Goal: Task Accomplishment & Management: Manage account settings

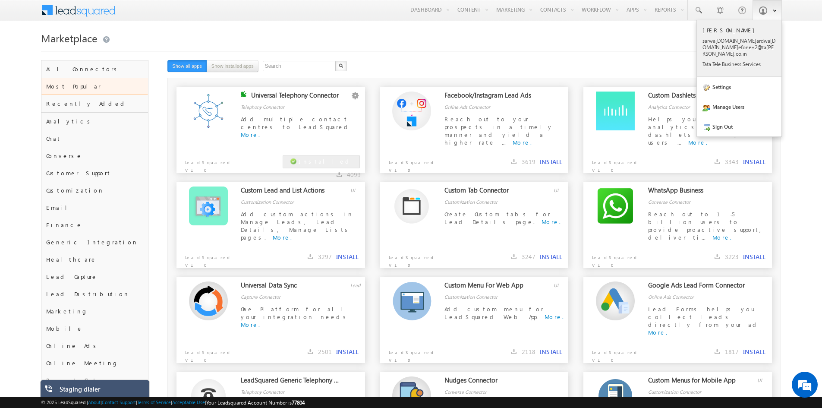
click at [724, 47] on p "sarwa ng.bh ardwa j1.ac efone +2@ta tatel .co.i n" at bounding box center [738, 47] width 73 height 19
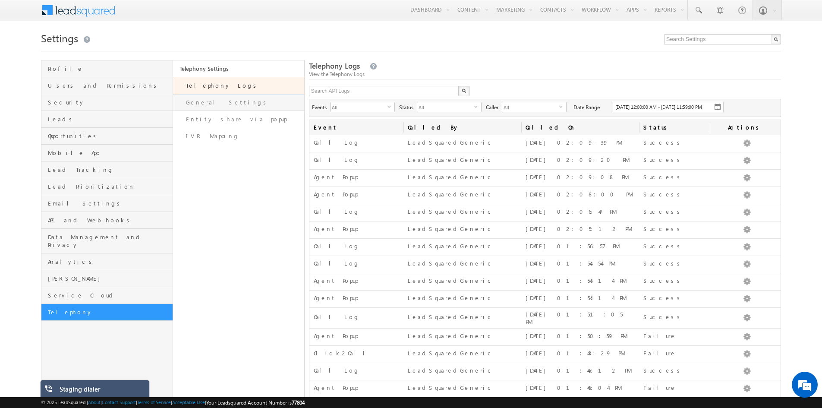
click at [204, 105] on link "General Settings" at bounding box center [238, 102] width 131 height 17
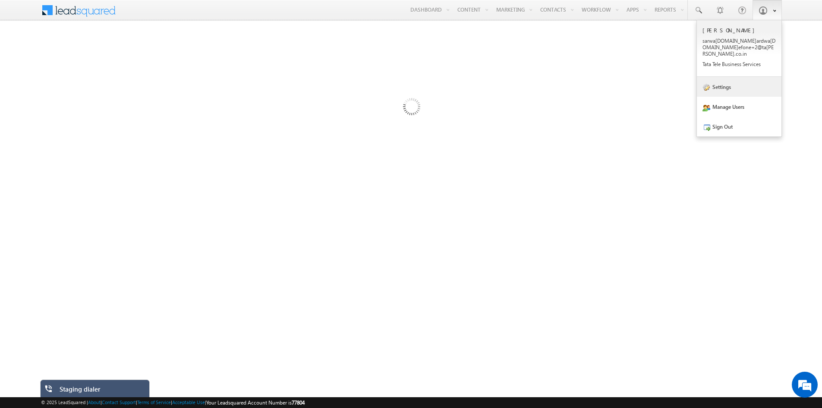
click at [740, 86] on link "Settings" at bounding box center [738, 87] width 85 height 20
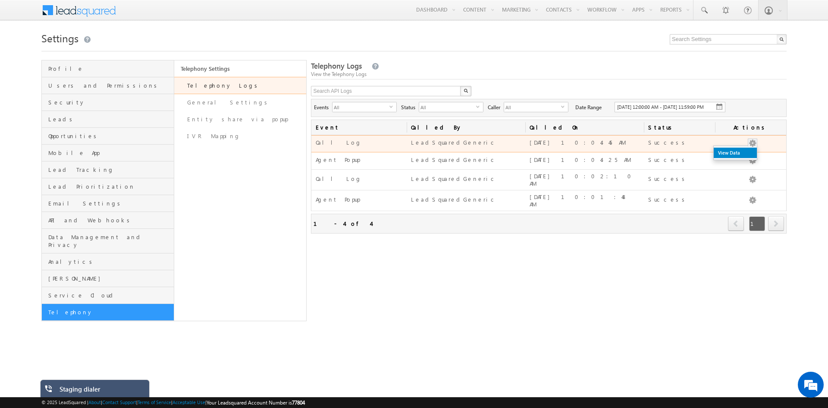
click at [748, 158] on link "View Data" at bounding box center [735, 152] width 43 height 10
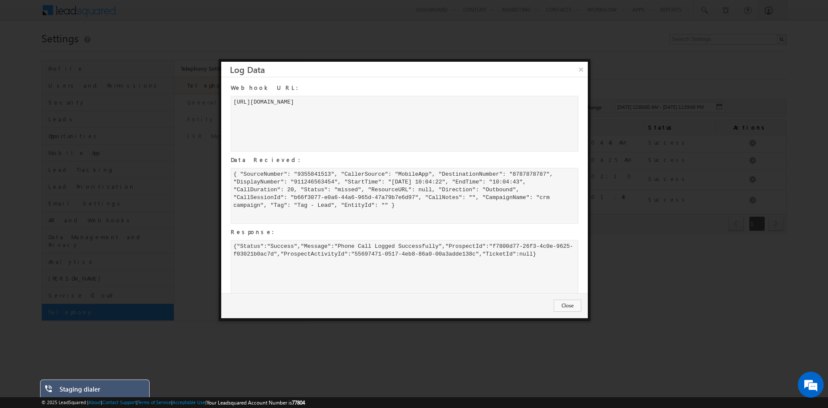
click at [544, 258] on div "{"Status":"Success","Message":"Phone Call Logged Successfully","ProspectId":"f7…" at bounding box center [405, 268] width 348 height 56
click at [560, 304] on button "Close" at bounding box center [568, 305] width 28 height 12
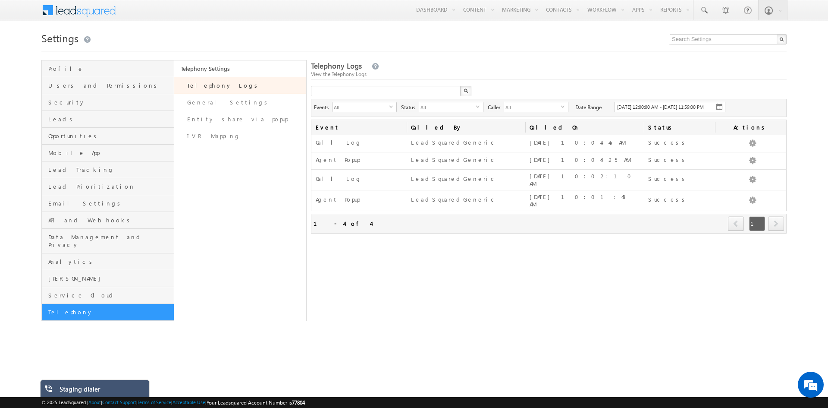
click at [468, 91] on button "button" at bounding box center [465, 91] width 11 height 10
click at [213, 105] on link "General Settings" at bounding box center [240, 102] width 132 height 17
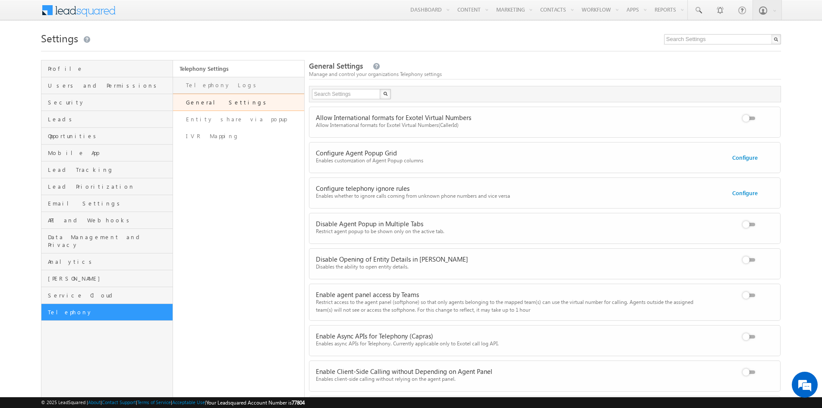
click at [212, 82] on link "Telephony Logs" at bounding box center [238, 85] width 131 height 17
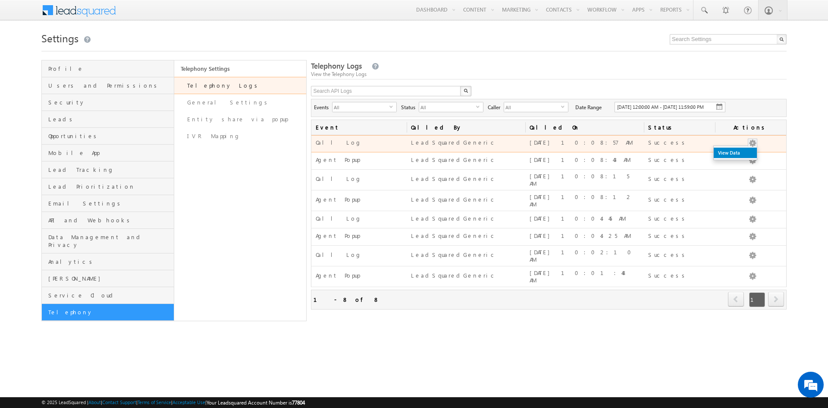
click at [745, 158] on link "View Data" at bounding box center [735, 152] width 43 height 10
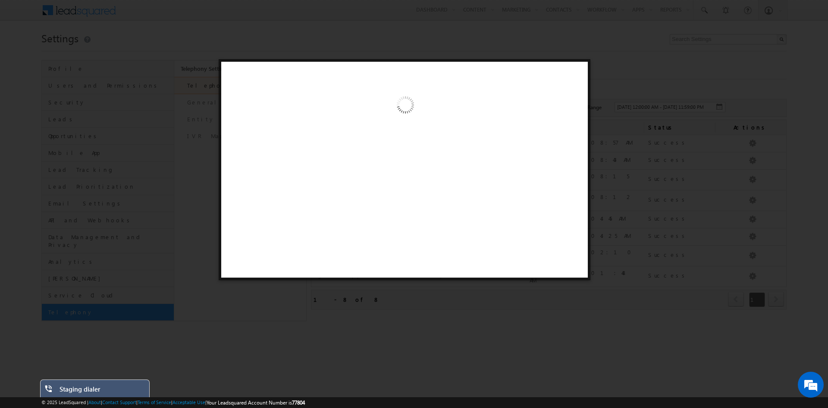
click at [345, 15] on div at bounding box center [414, 204] width 828 height 408
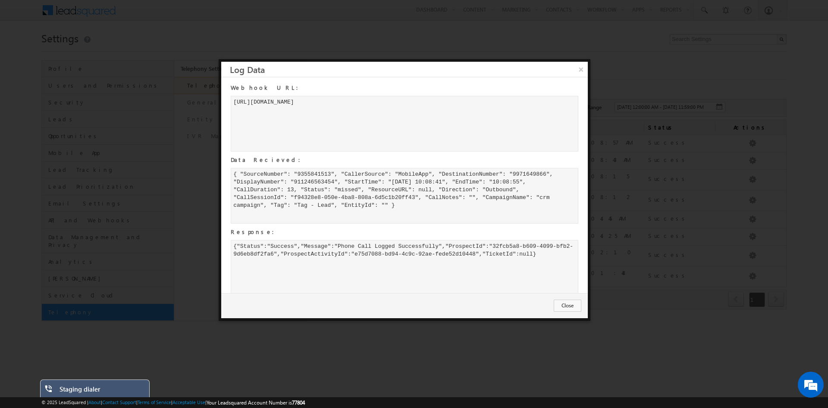
click at [544, 255] on div "{"Status":"Success","Message":"Phone Call Logged Successfully","ProspectId":"32…" at bounding box center [405, 268] width 348 height 56
click at [536, 175] on div "{ "SourceNumber": "9355841513", "CallerSource": "MobileApp", "DestinationNumber…" at bounding box center [405, 196] width 348 height 56
click at [566, 305] on button "Close" at bounding box center [568, 305] width 28 height 12
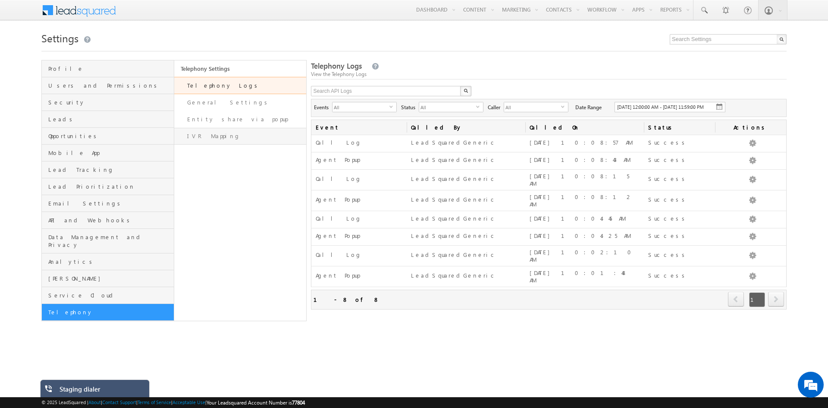
click at [209, 135] on link "IVR Mapping" at bounding box center [240, 136] width 132 height 17
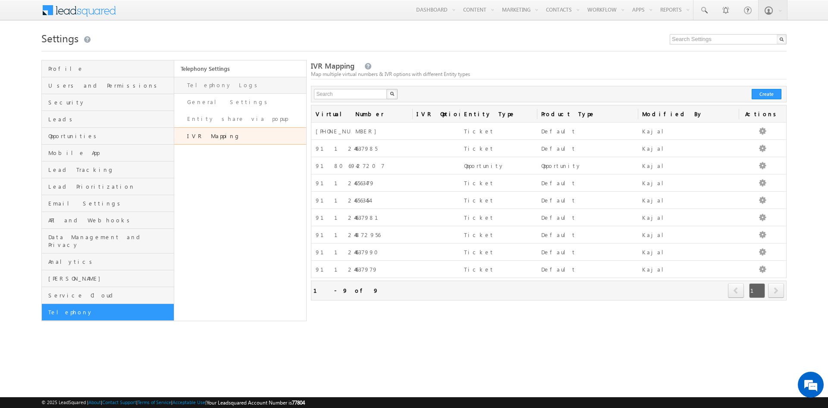
click at [219, 85] on link "Telephony Logs" at bounding box center [240, 85] width 132 height 17
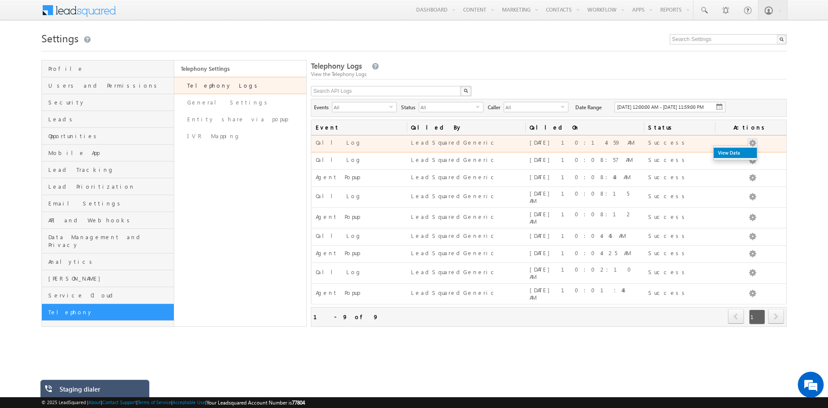
click at [743, 158] on link "View Data" at bounding box center [735, 152] width 43 height 10
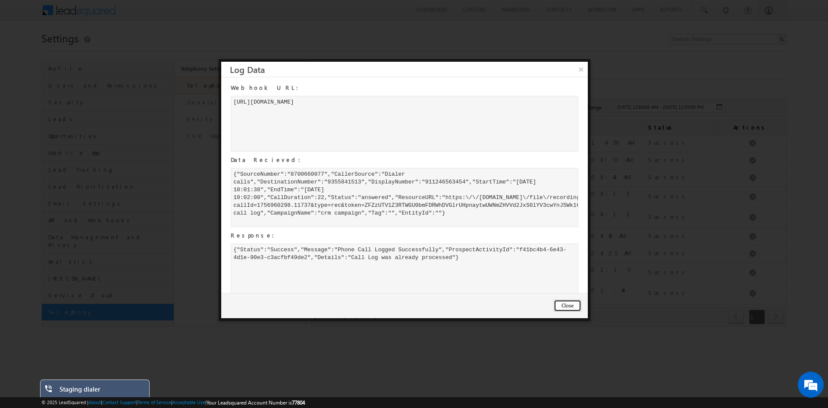
click at [556, 304] on button "Close" at bounding box center [568, 305] width 28 height 12
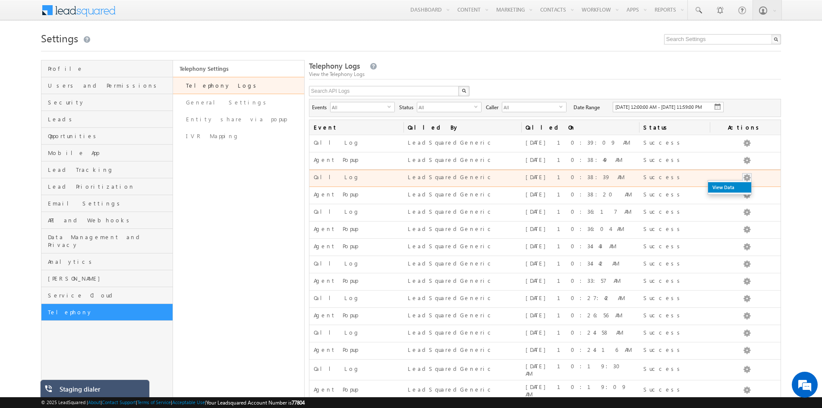
click at [738, 192] on link "View Data" at bounding box center [729, 187] width 43 height 10
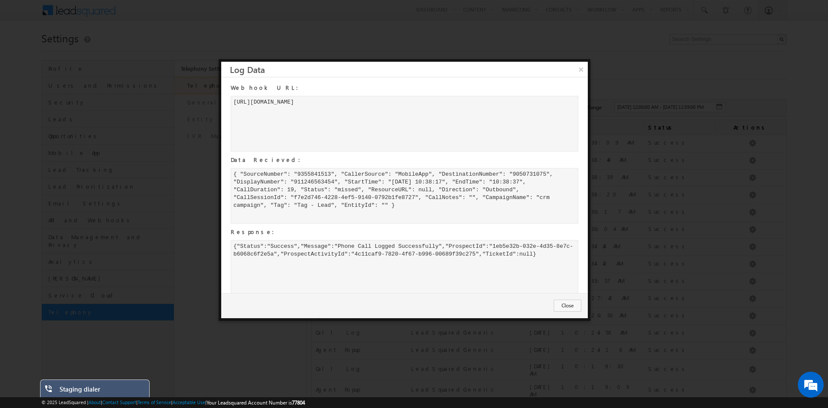
drag, startPoint x: 531, startPoint y: 173, endPoint x: 515, endPoint y: 179, distance: 17.1
click at [515, 179] on div "{ "SourceNumber": "9355841513", "CallerSource": "MobileApp", "DestinationNumber…" at bounding box center [405, 196] width 348 height 56
click at [517, 176] on div "{ "SourceNumber": "9355841513", "CallerSource": "MobileApp", "DestinationNumber…" at bounding box center [405, 196] width 348 height 56
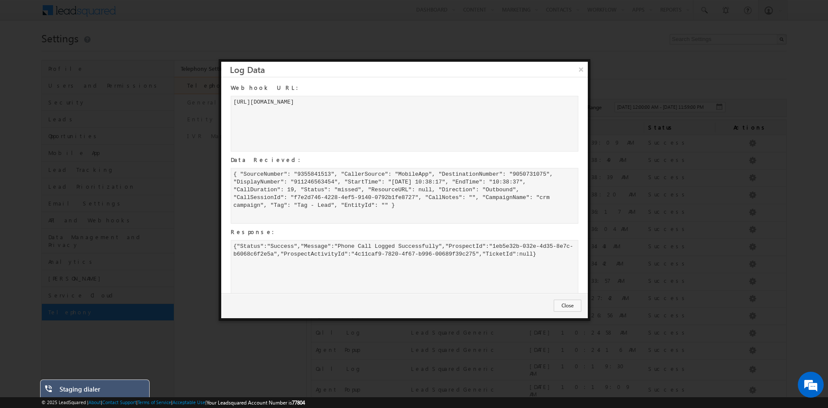
click at [542, 256] on div "{"Status":"Success","Message":"Phone Call Logged Successfully","ProspectId":"1e…" at bounding box center [405, 268] width 348 height 56
click at [562, 303] on button "Close" at bounding box center [568, 305] width 28 height 12
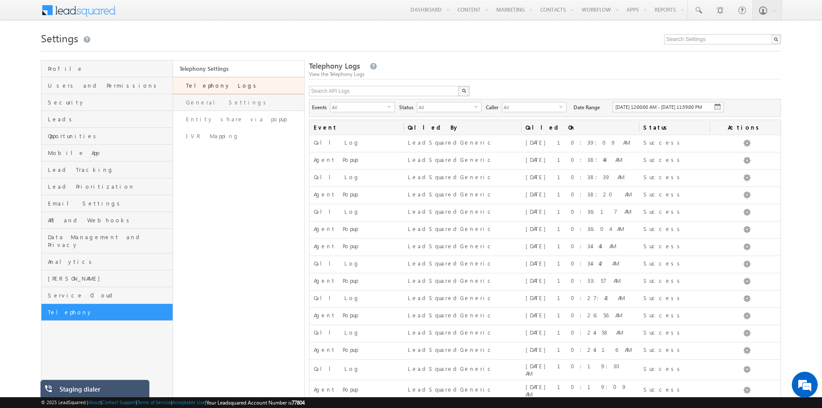
click at [204, 101] on link "General Settings" at bounding box center [238, 102] width 131 height 17
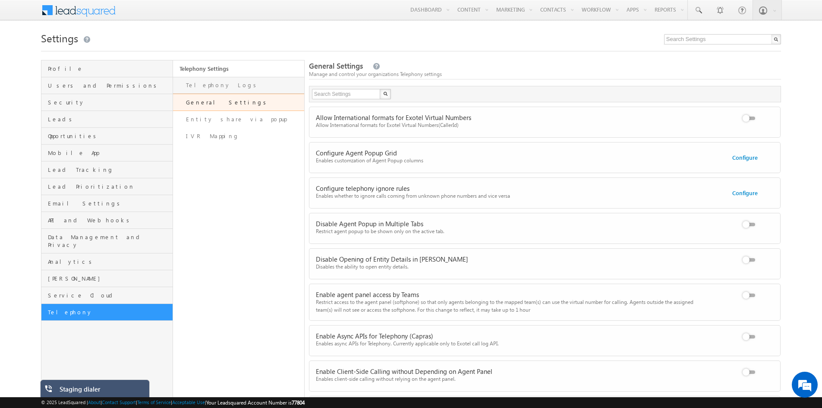
click at [204, 82] on link "Telephony Logs" at bounding box center [238, 85] width 131 height 17
